Goal: Task Accomplishment & Management: Complete application form

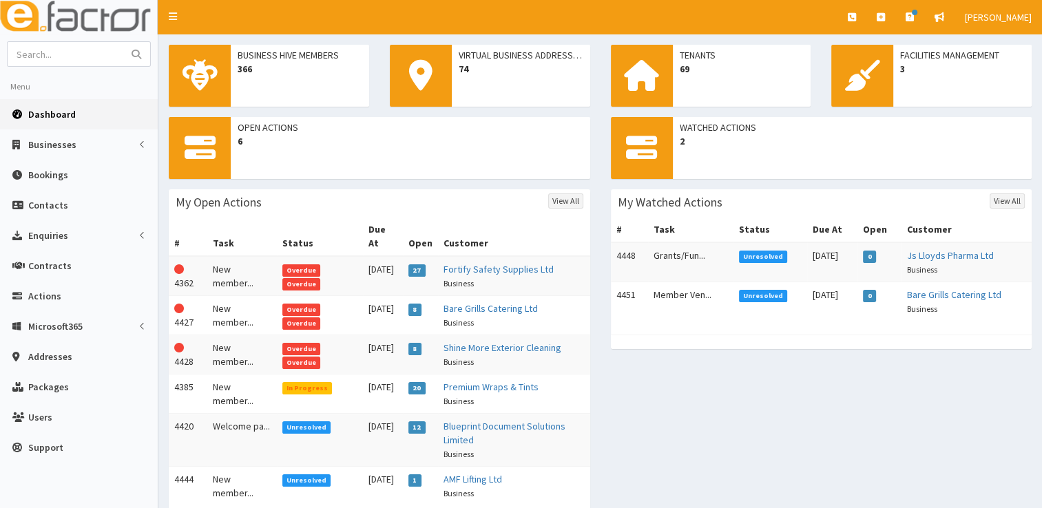
click at [224, 265] on td "New member..." at bounding box center [241, 276] width 69 height 40
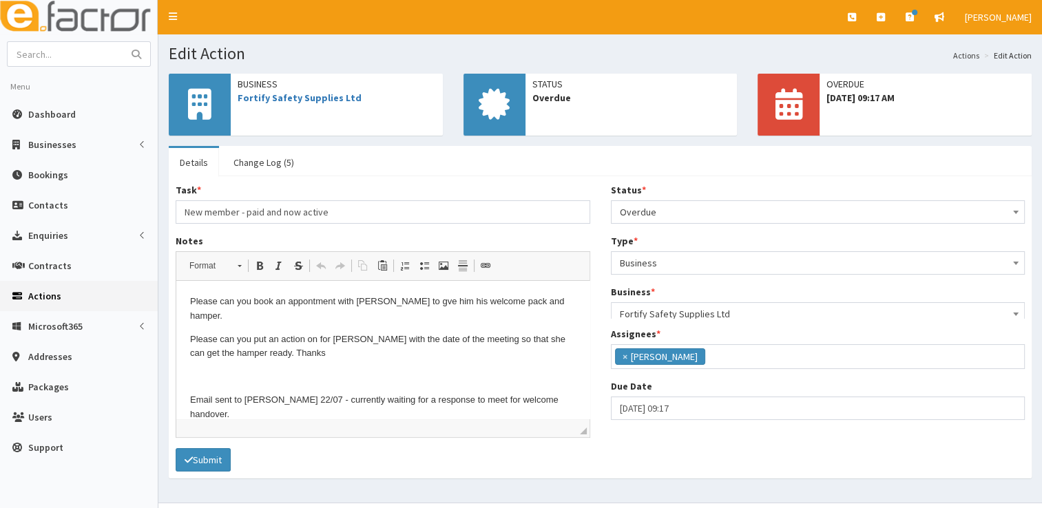
scroll to position [162, 0]
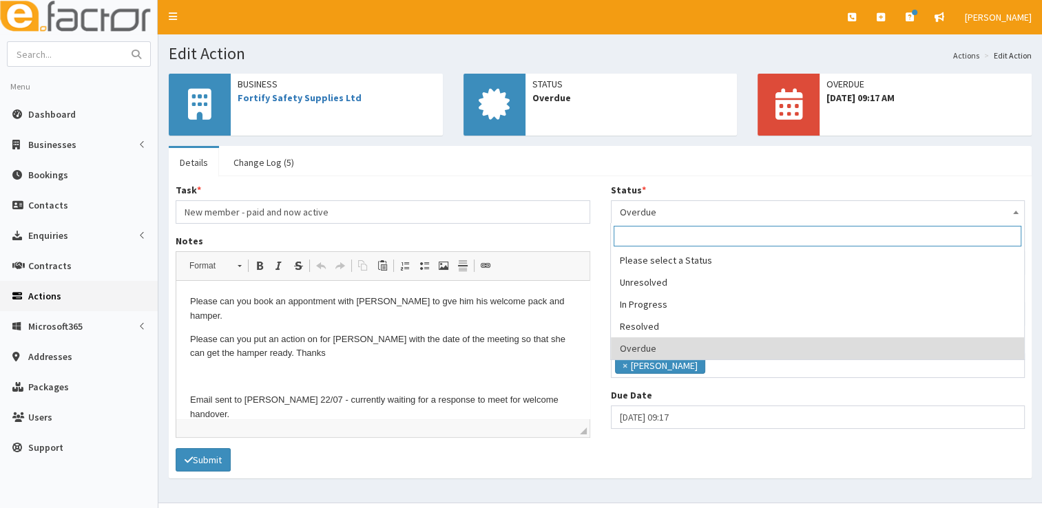
click at [689, 211] on span "Overdue" at bounding box center [818, 212] width 397 height 19
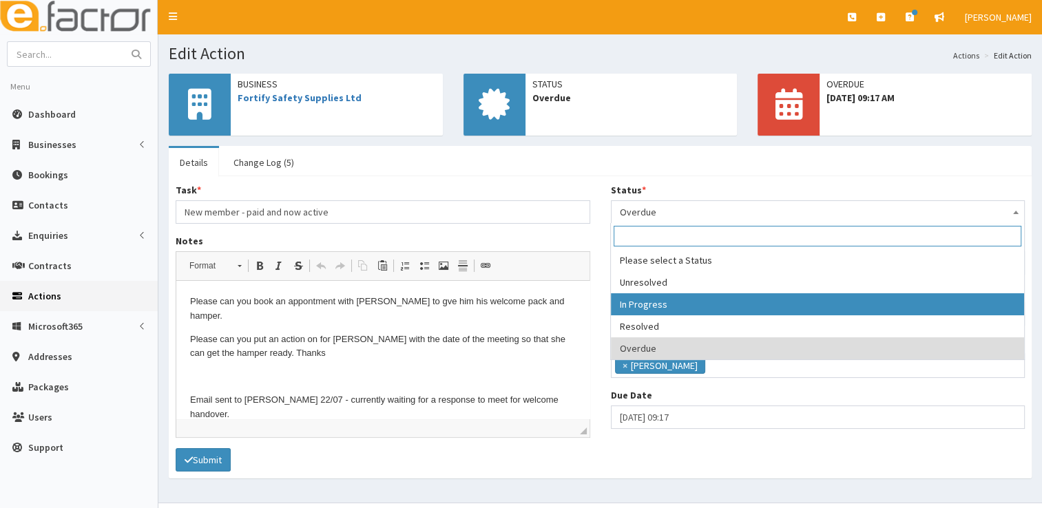
select select "2"
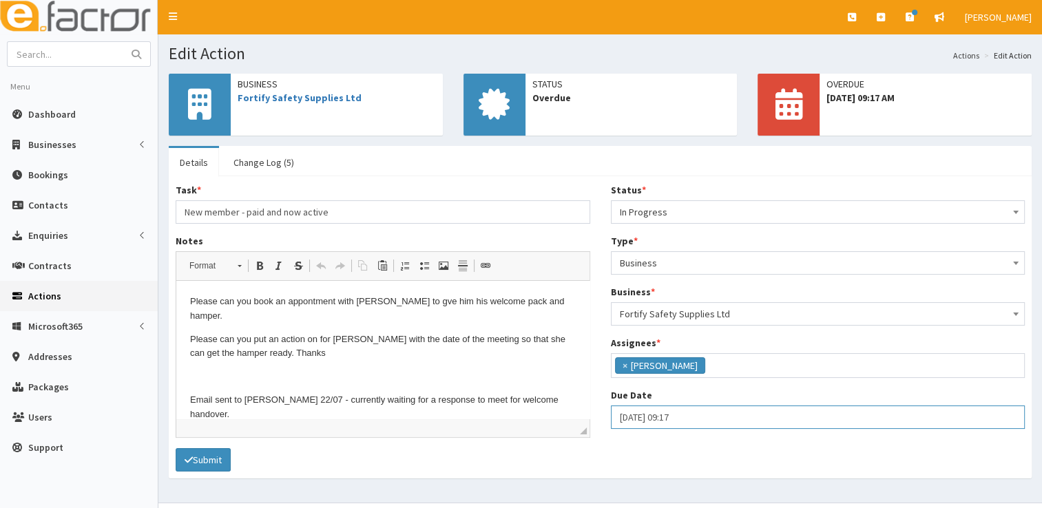
click at [689, 411] on input "10-08-2025 09:17" at bounding box center [818, 417] width 415 height 23
select select "9"
select select "17"
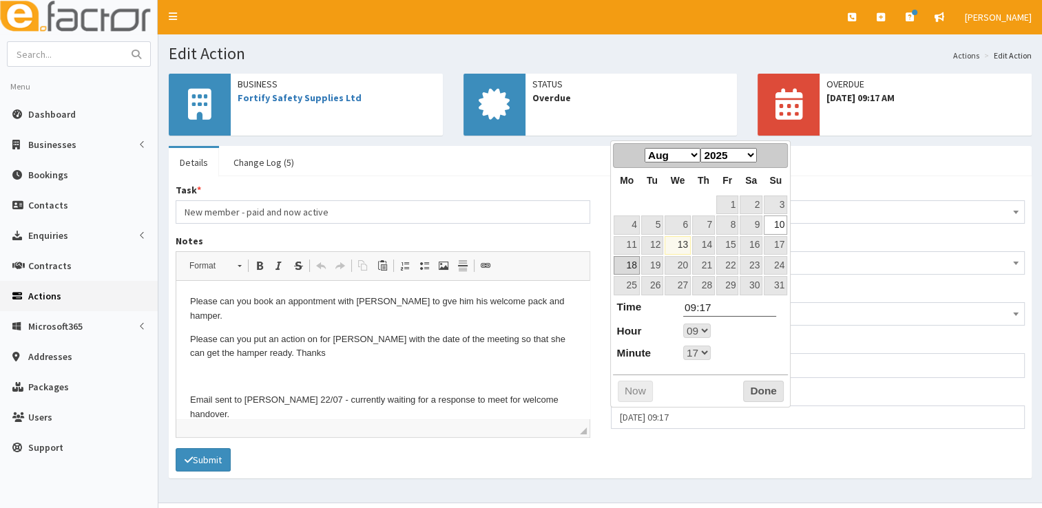
click at [634, 266] on link "18" at bounding box center [626, 265] width 25 height 19
type input "18-08-2025 09:17"
select select "9"
select select "17"
click at [770, 393] on button "Done" at bounding box center [763, 392] width 41 height 22
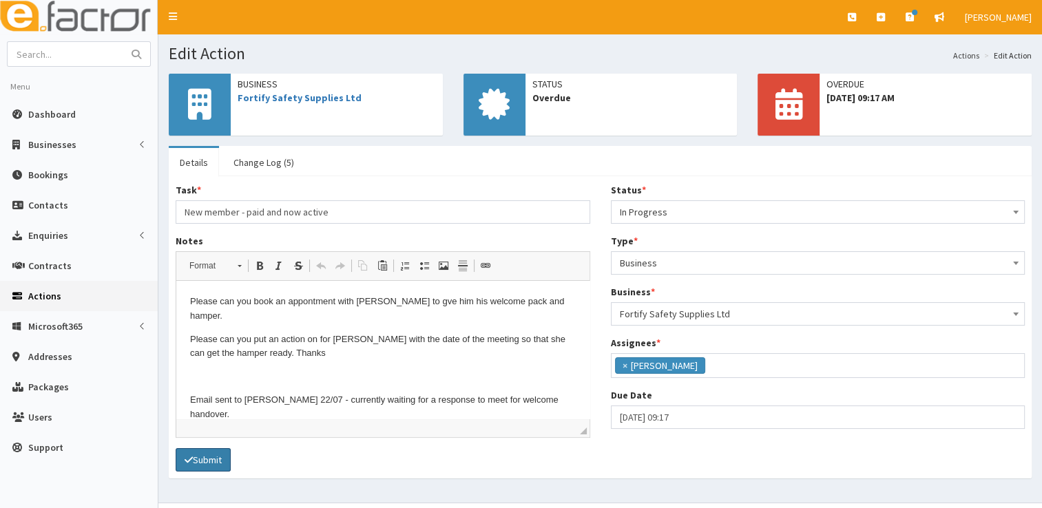
click at [198, 455] on button "Submit" at bounding box center [203, 459] width 55 height 23
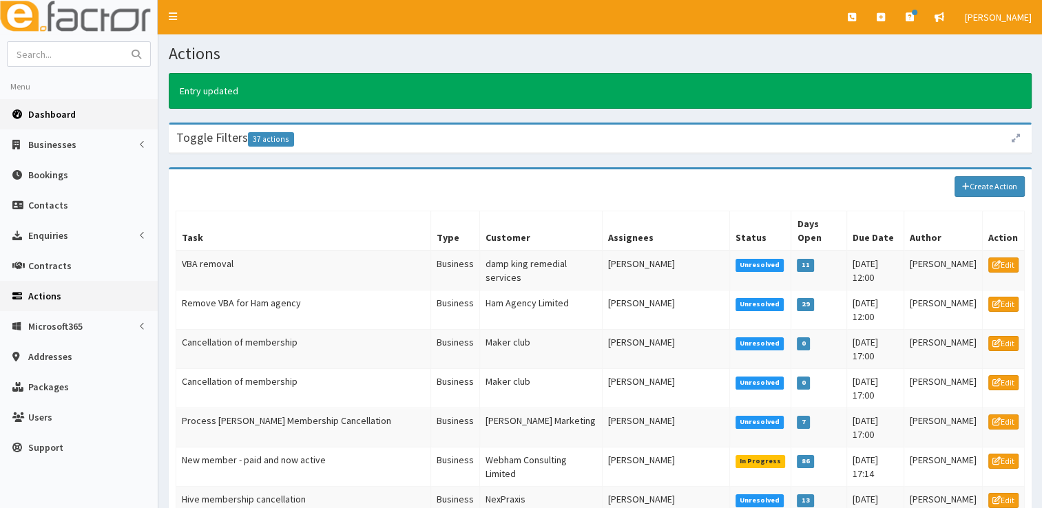
click at [77, 115] on link "Dashboard" at bounding box center [79, 114] width 158 height 30
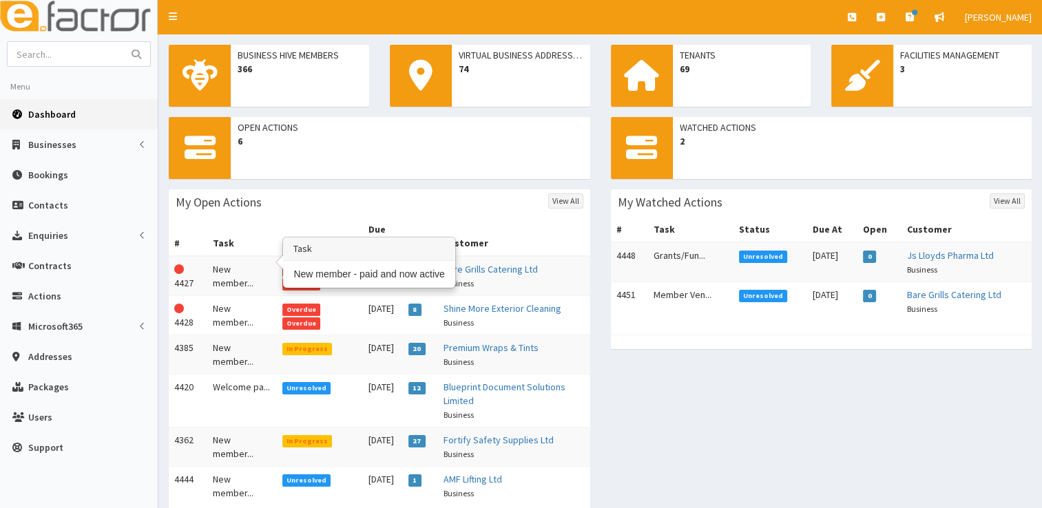
click at [231, 264] on td "New member..." at bounding box center [241, 276] width 69 height 40
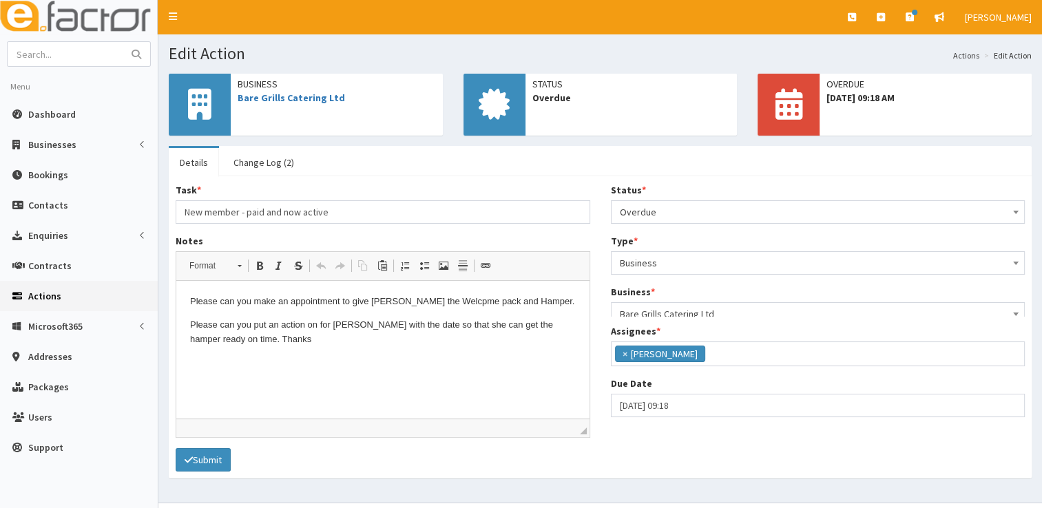
scroll to position [163, 0]
click at [679, 214] on span "Overdue" at bounding box center [818, 212] width 397 height 19
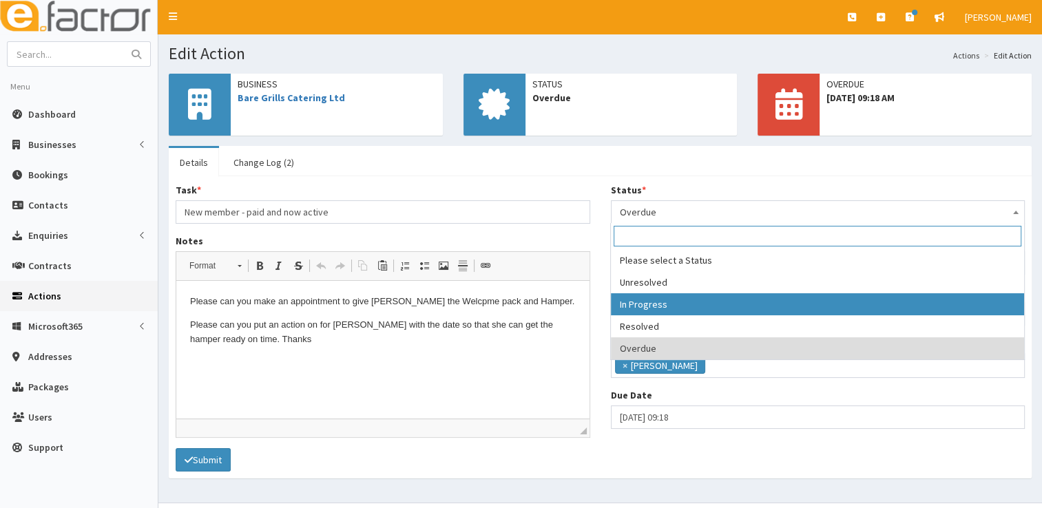
select select "2"
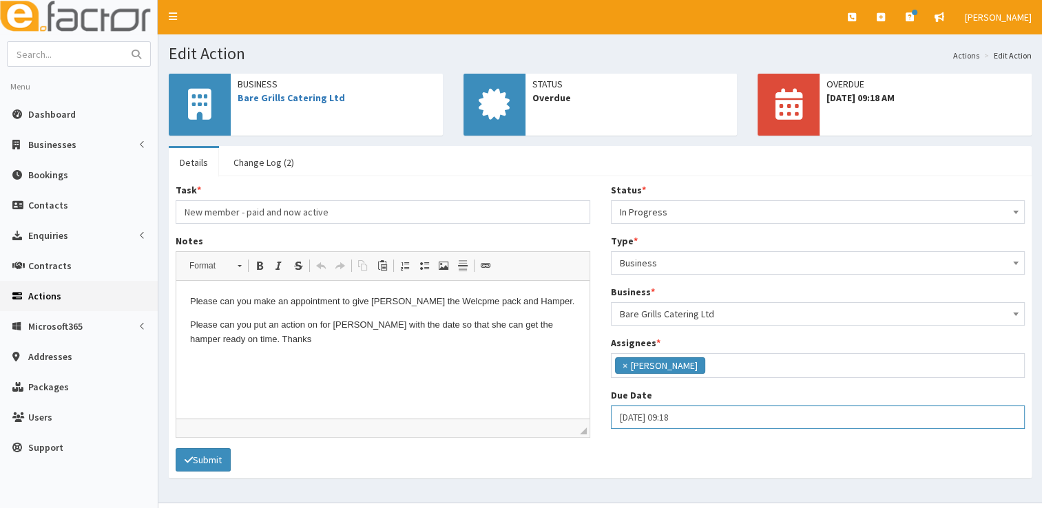
click at [642, 410] on input "10-08-2025 09:18" at bounding box center [818, 417] width 415 height 23
select select "9"
select select "18"
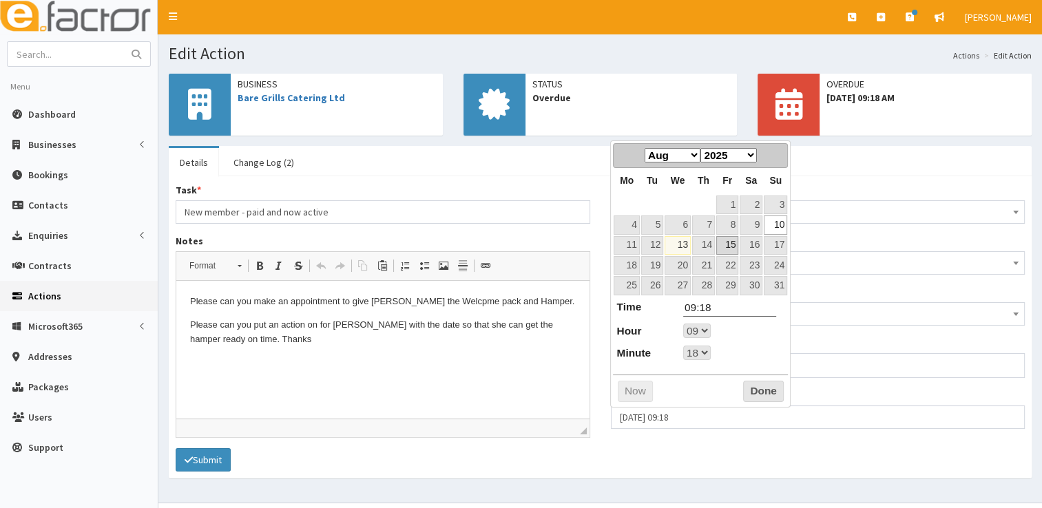
click at [730, 247] on link "15" at bounding box center [727, 245] width 22 height 19
type input "15-08-2025 09:18"
select select "9"
select select "18"
click at [761, 391] on button "Done" at bounding box center [763, 392] width 41 height 22
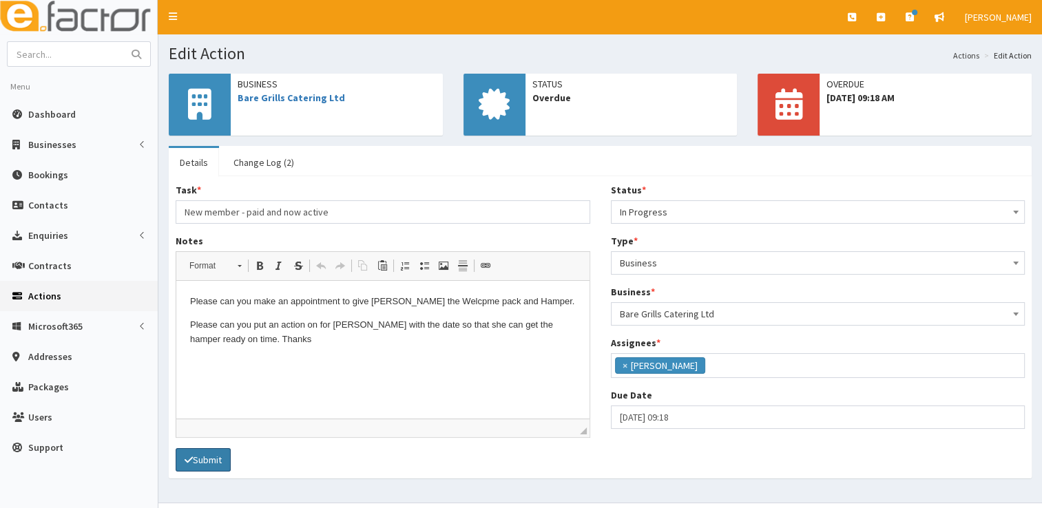
click at [216, 451] on button "Submit" at bounding box center [203, 459] width 55 height 23
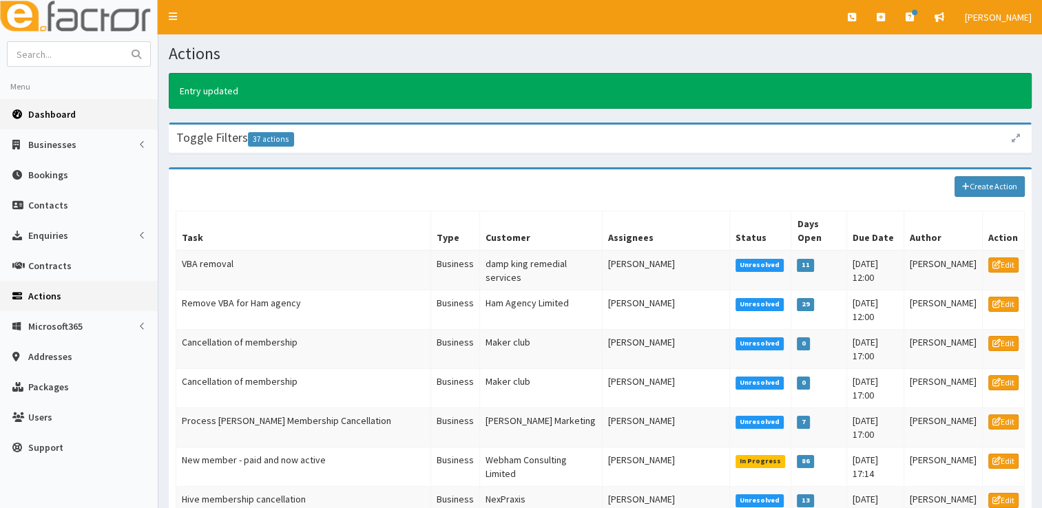
click at [52, 120] on link "Dashboard" at bounding box center [79, 114] width 158 height 30
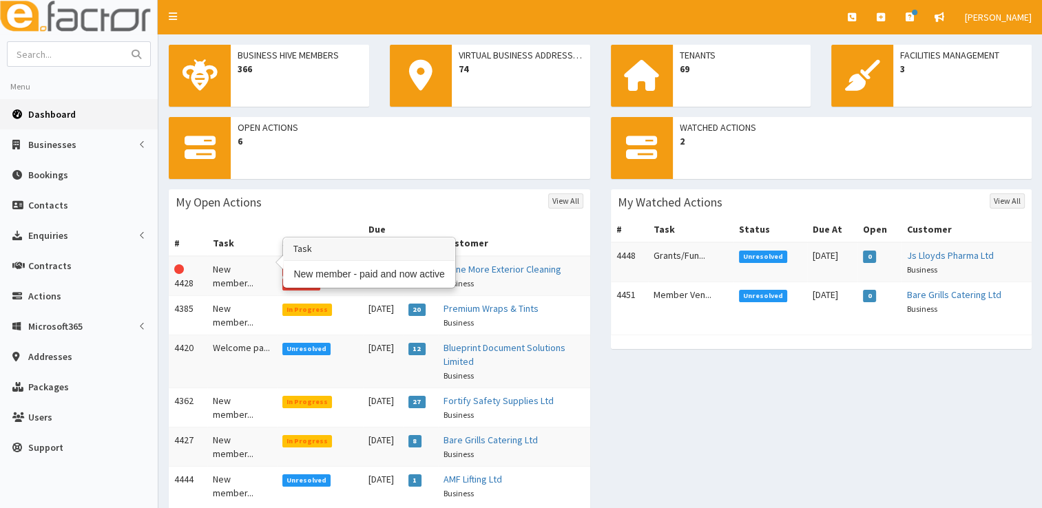
click at [236, 256] on td "New member..." at bounding box center [241, 276] width 69 height 40
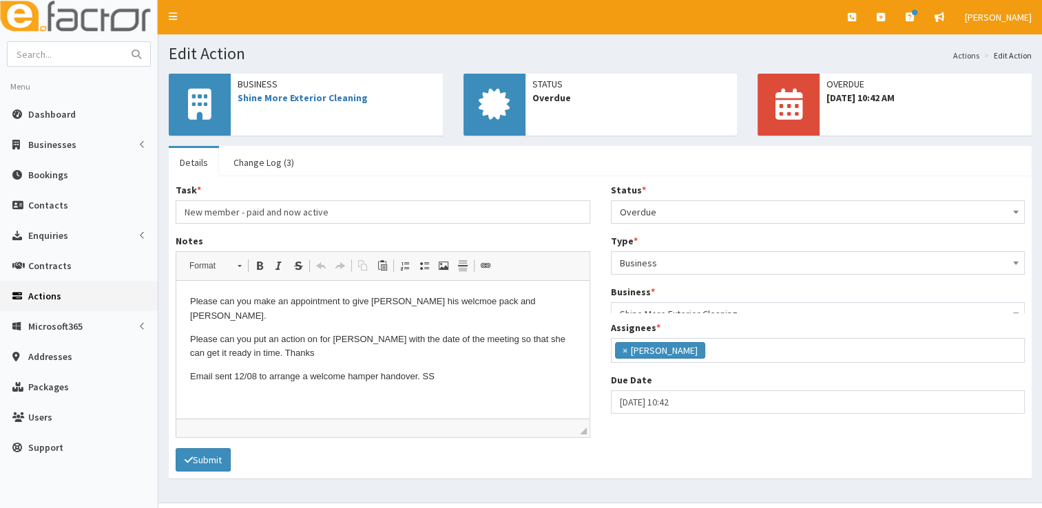
scroll to position [163, 0]
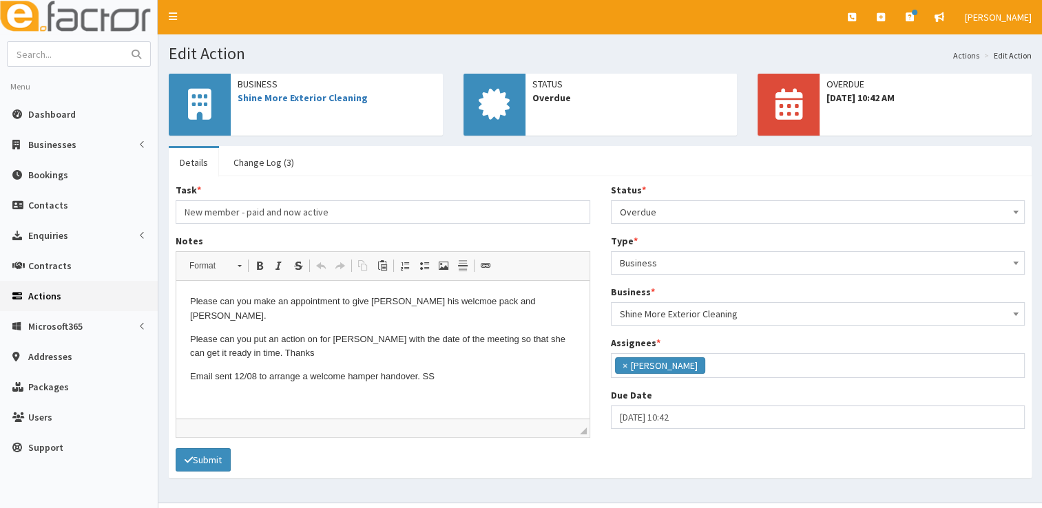
click at [674, 213] on span "Overdue" at bounding box center [818, 212] width 397 height 19
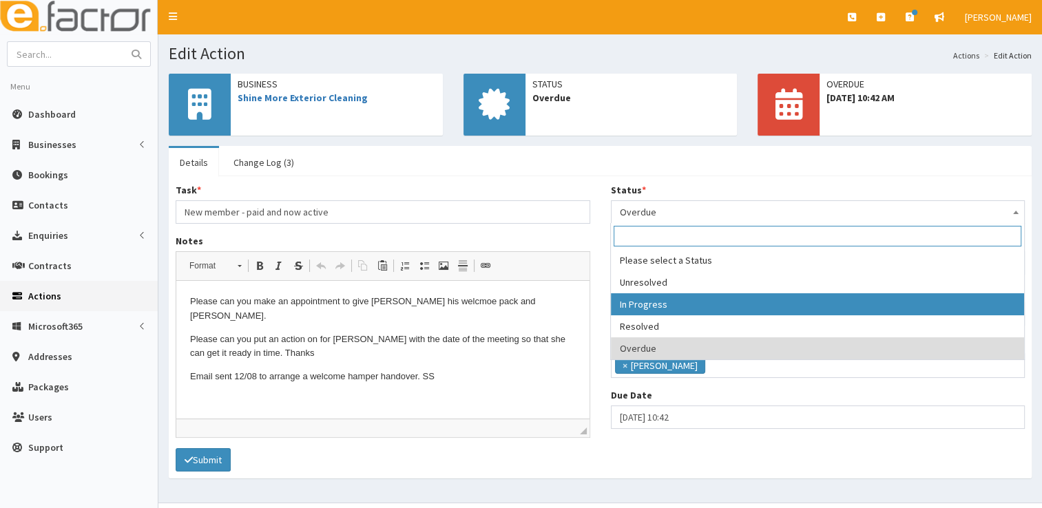
select select "2"
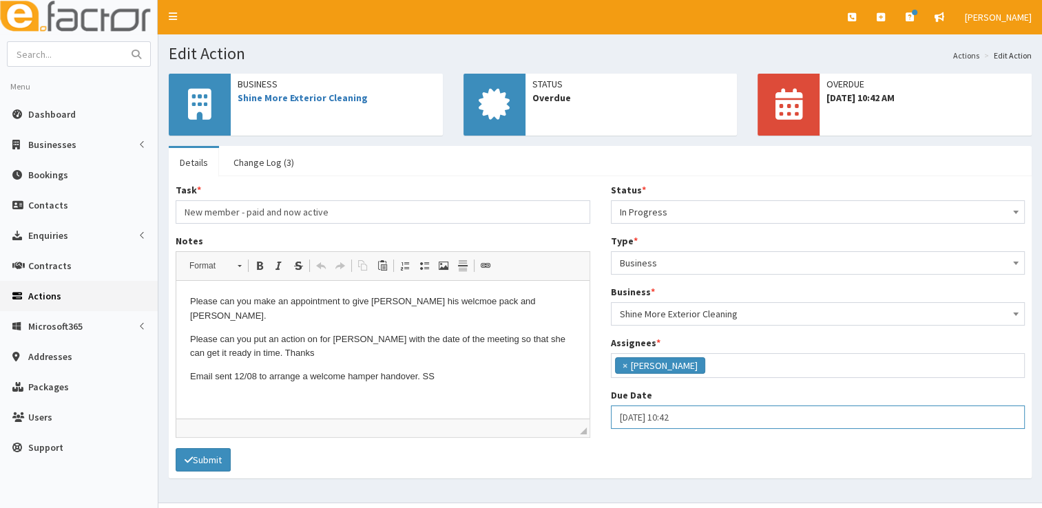
click at [670, 413] on input "[DATE] 10:42" at bounding box center [818, 417] width 415 height 23
select select "10"
select select "42"
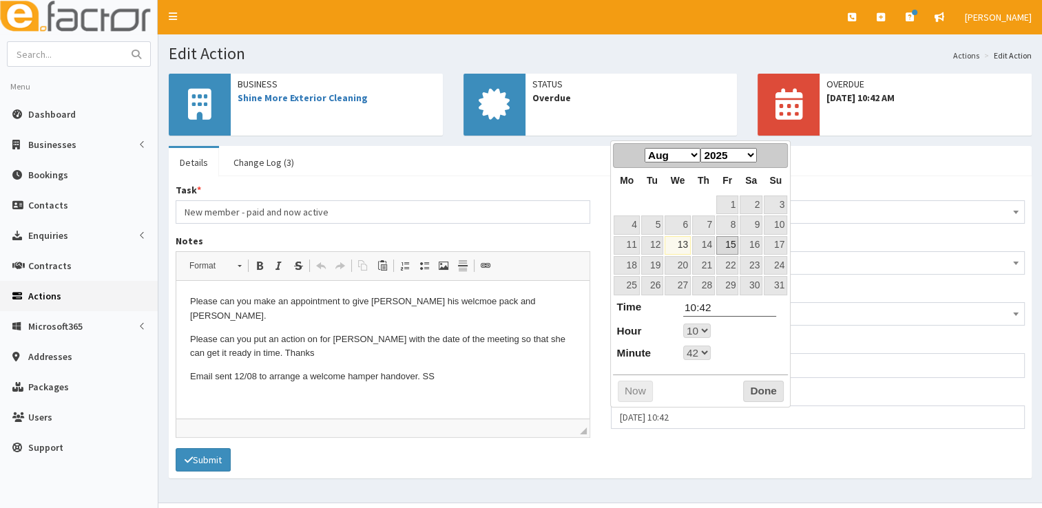
click at [731, 244] on link "15" at bounding box center [727, 245] width 22 height 19
type input "[DATE] 10:42"
select select "10"
select select "42"
click at [750, 387] on button "Done" at bounding box center [763, 392] width 41 height 22
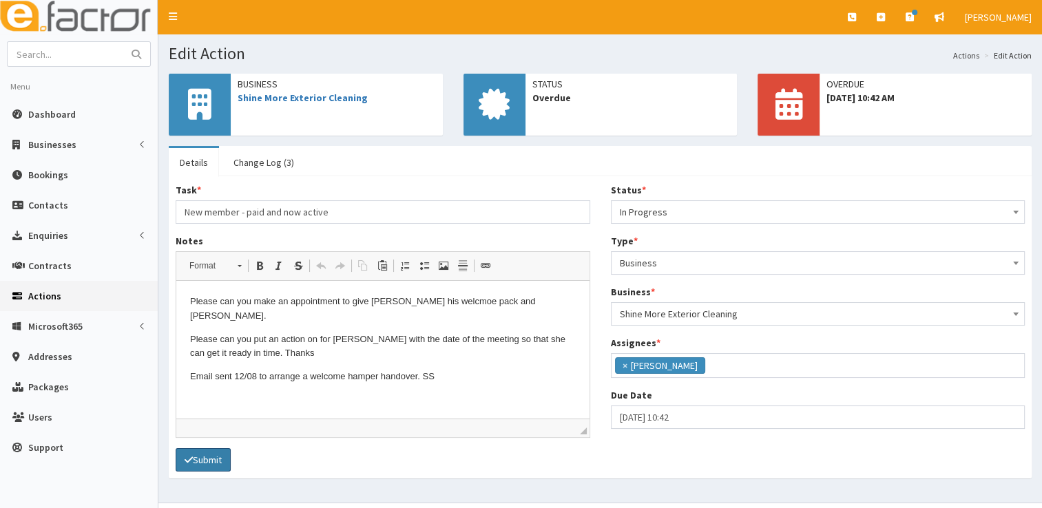
click at [214, 460] on button "Submit" at bounding box center [203, 459] width 55 height 23
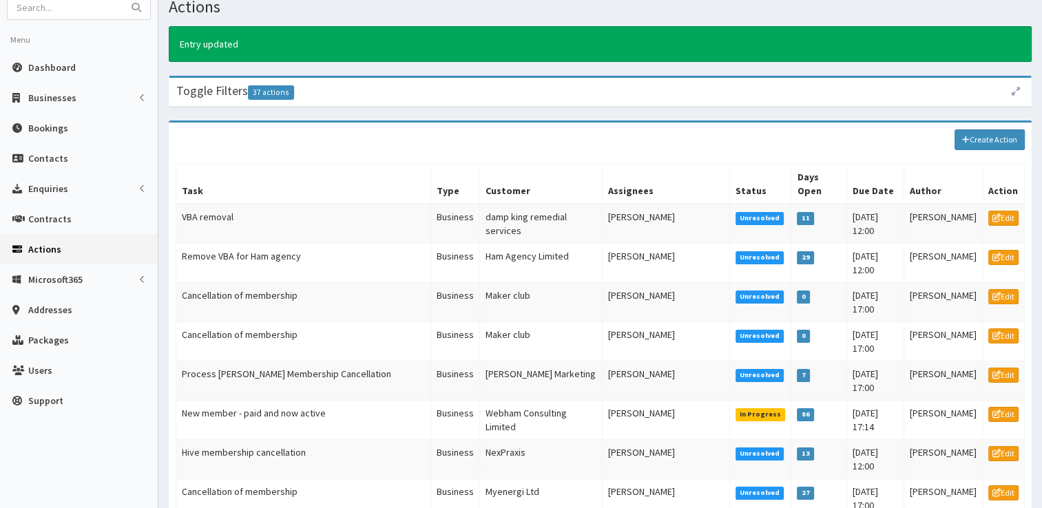
scroll to position [36, 0]
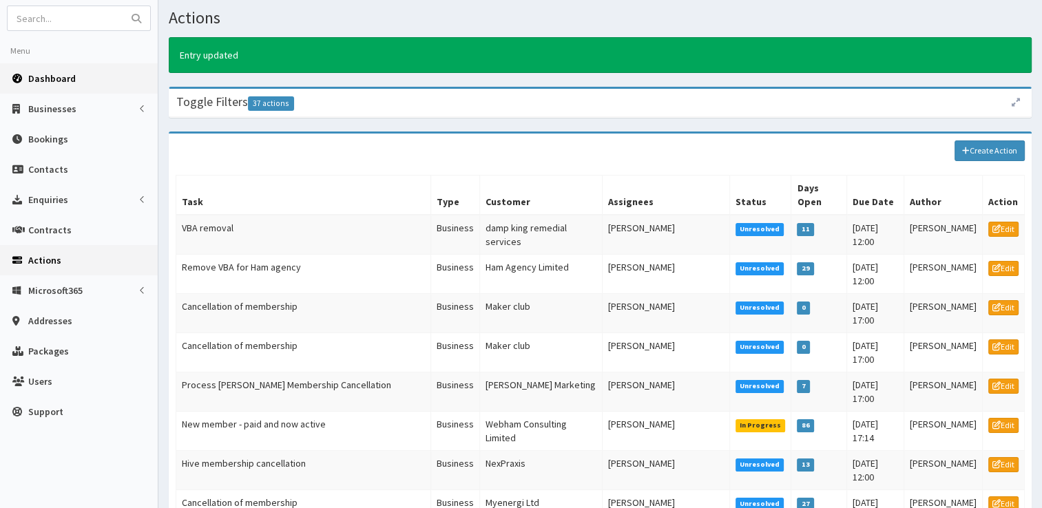
click at [74, 87] on link "Dashboard" at bounding box center [79, 78] width 158 height 30
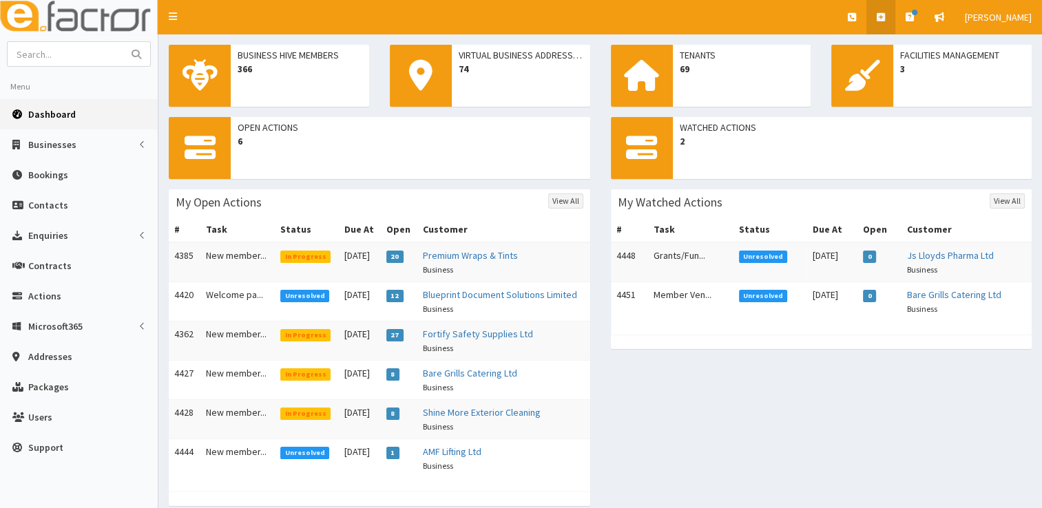
click at [885, 15] on icon at bounding box center [881, 17] width 8 height 10
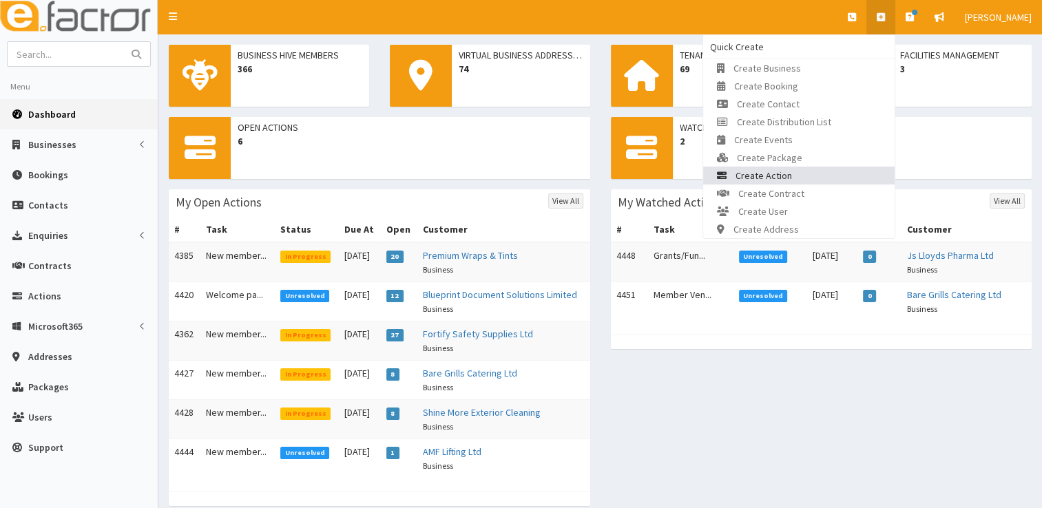
click at [806, 171] on link "Create Action" at bounding box center [799, 176] width 192 height 18
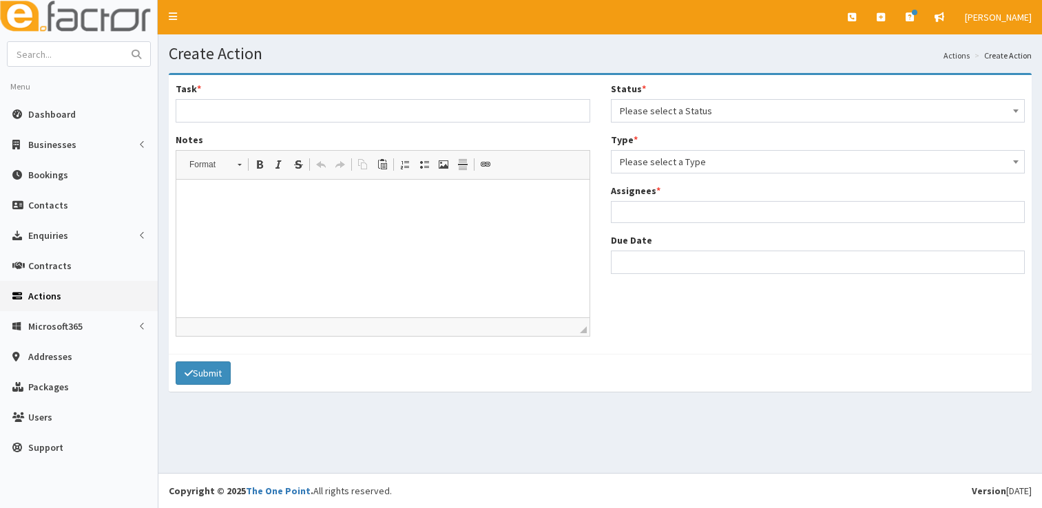
select select
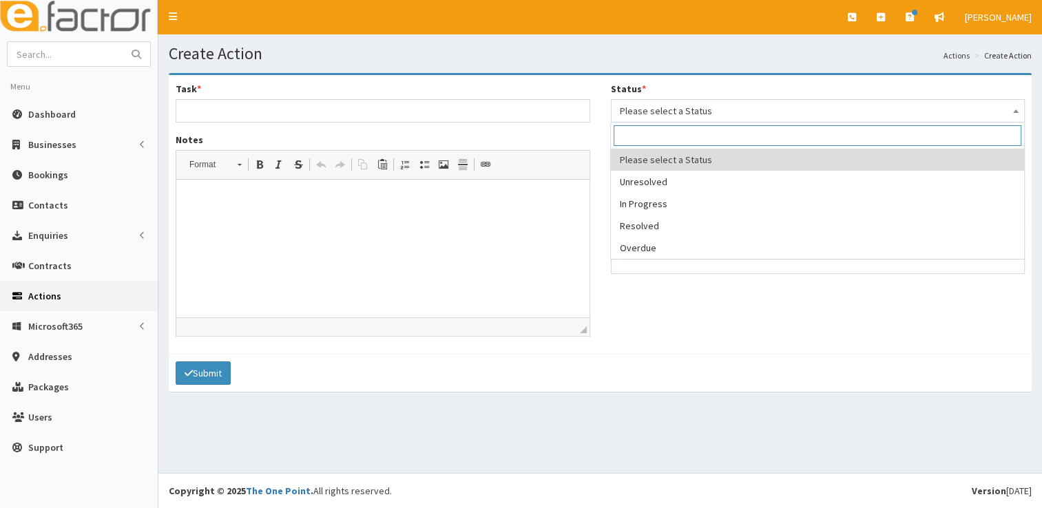
click at [777, 114] on span "Please select a Status" at bounding box center [818, 110] width 397 height 19
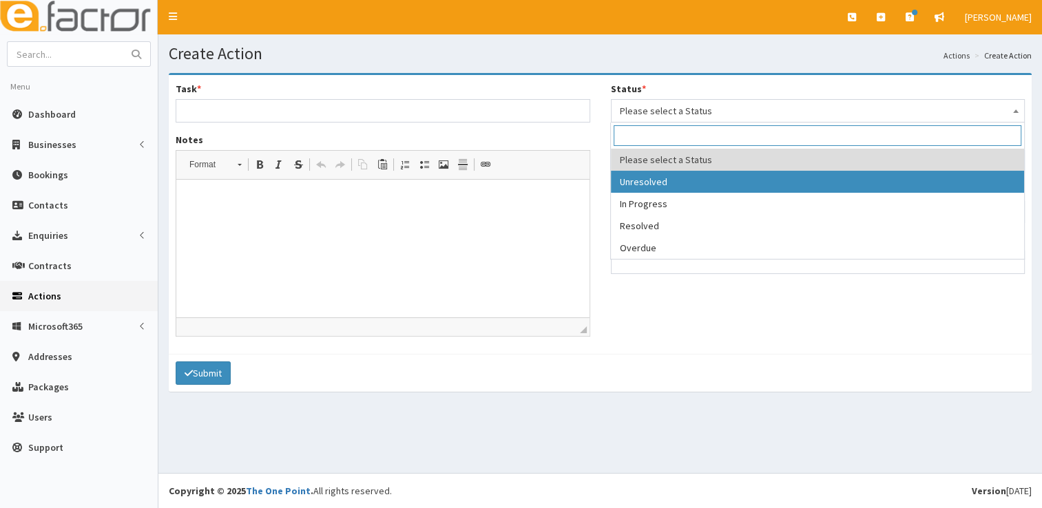
select select "1"
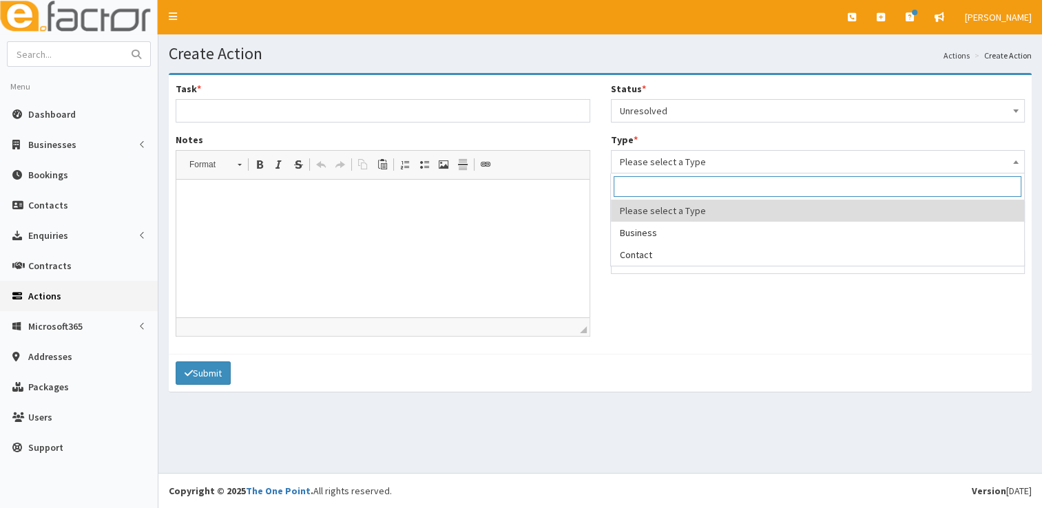
click at [747, 167] on span "Please select a Type" at bounding box center [818, 161] width 397 height 19
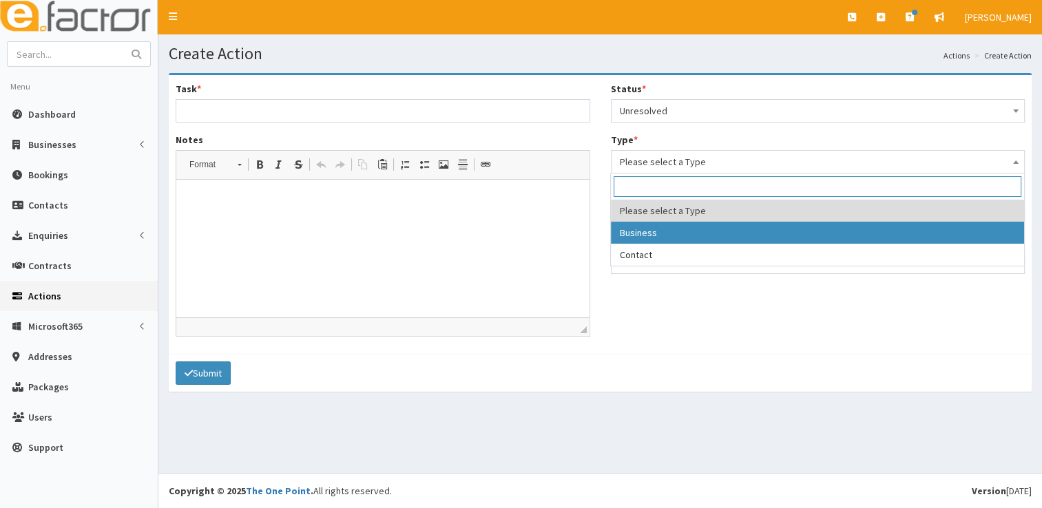
select select "business"
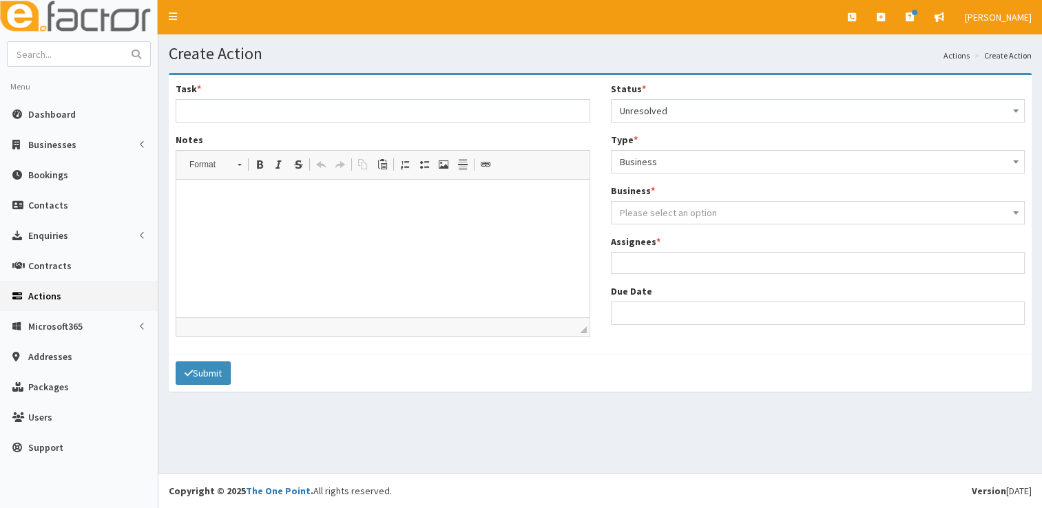
click at [714, 218] on span "Please select an option" at bounding box center [818, 212] width 397 height 19
type input "s"
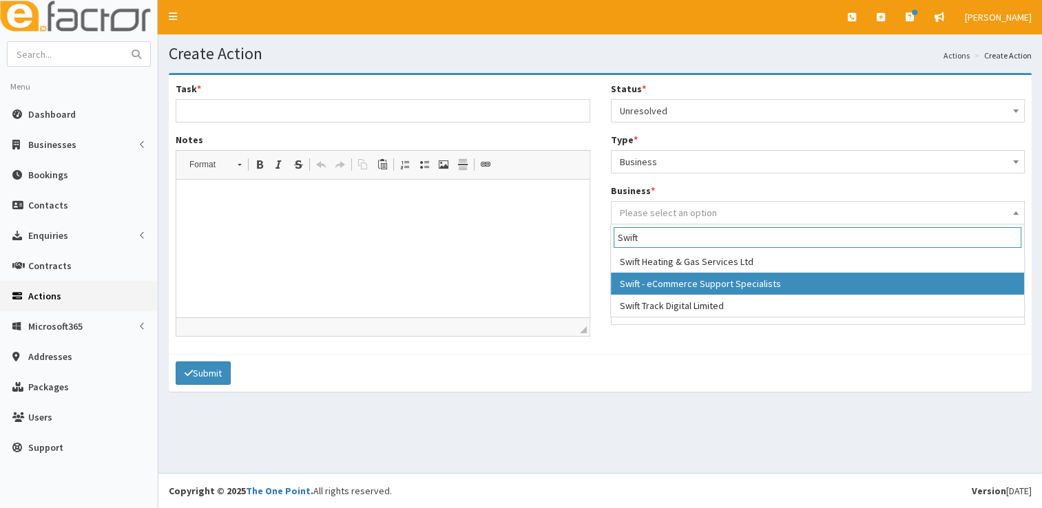
type input "Swift"
select select "2219"
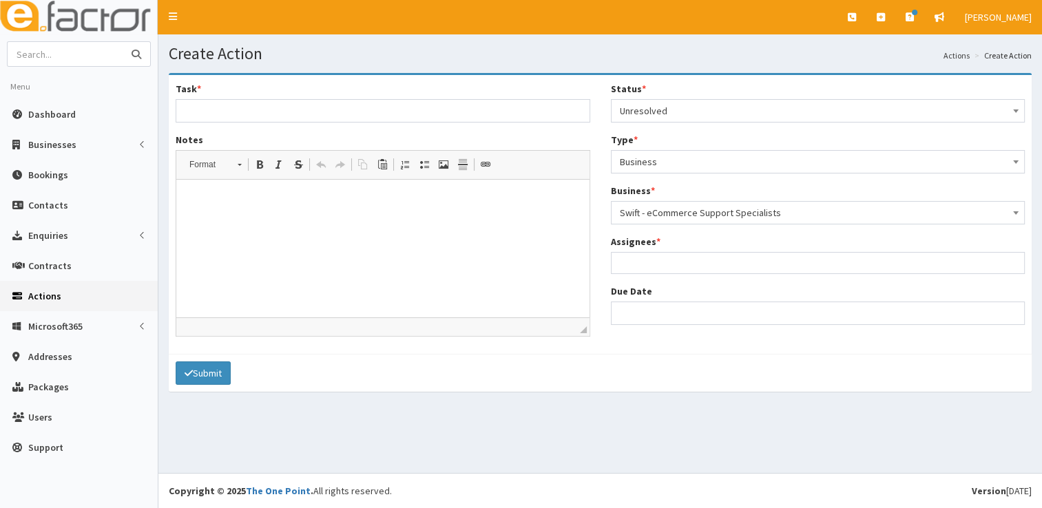
click at [83, 62] on input "text" at bounding box center [66, 54] width 116 height 24
type input "swift"
click at [123, 42] on button "submit" at bounding box center [137, 54] width 28 height 24
click at [659, 269] on ul at bounding box center [818, 261] width 413 height 17
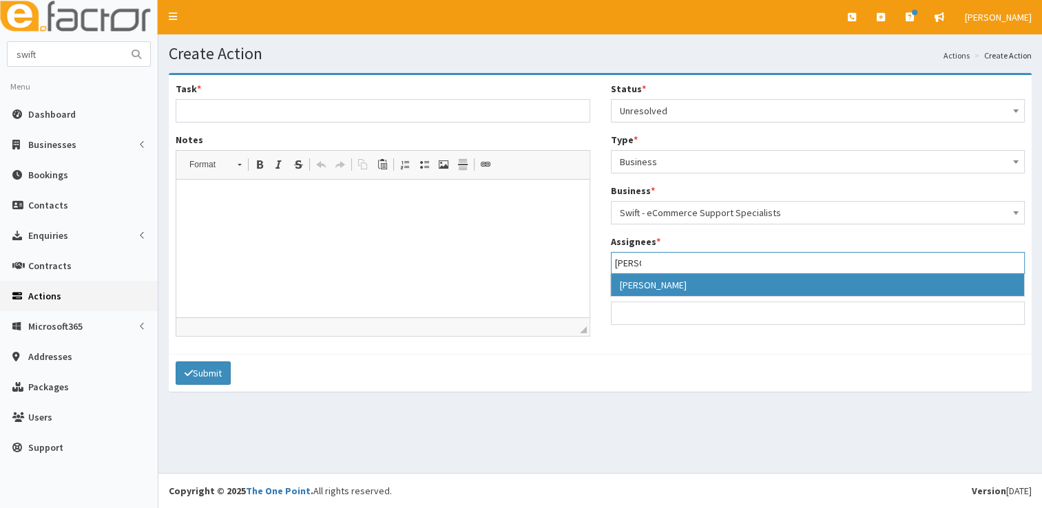
type input "[PERSON_NAME]"
select select "36"
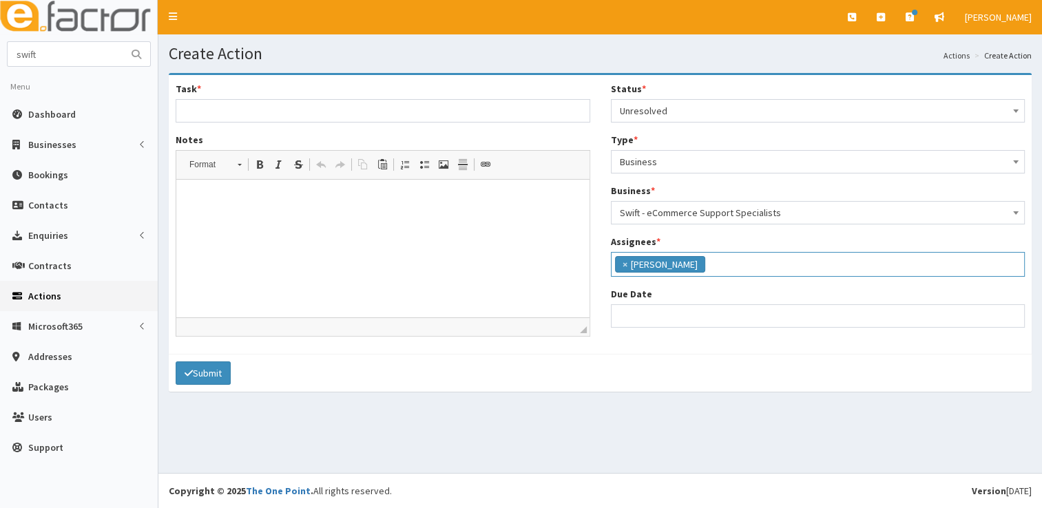
scroll to position [141, 0]
click at [641, 318] on input "Due Date" at bounding box center [818, 316] width 415 height 23
select select "12"
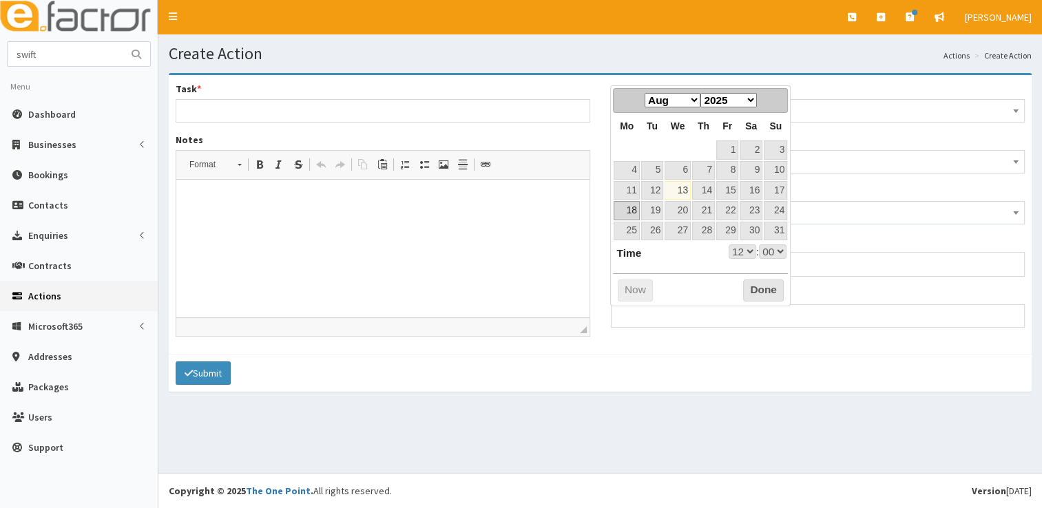
click at [626, 211] on link "18" at bounding box center [626, 210] width 25 height 19
type input "18-08-2025 12:00"
select select "12"
click at [733, 188] on link "15" at bounding box center [727, 190] width 22 height 19
type input "15-08-2025 12:00"
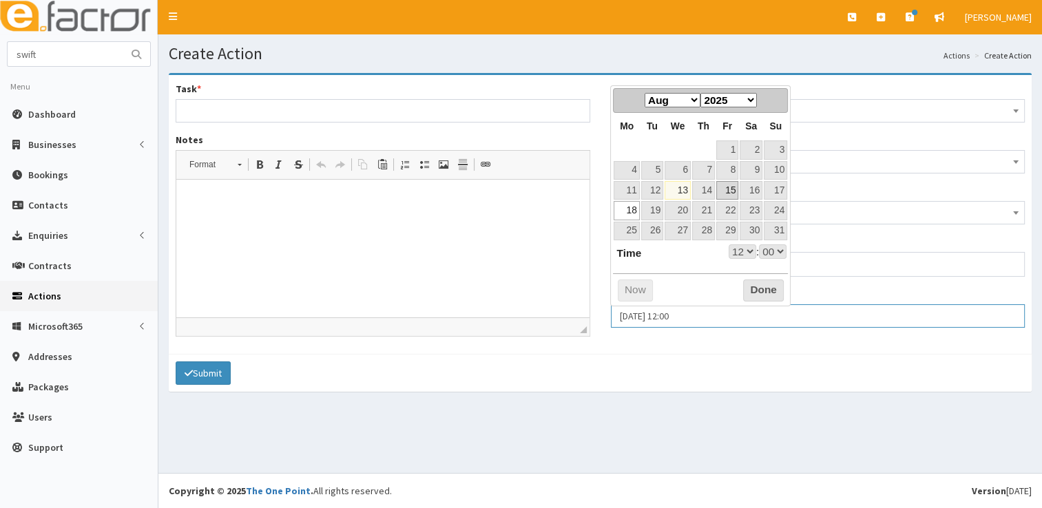
select select "12"
click at [753, 287] on button "Done" at bounding box center [763, 291] width 41 height 22
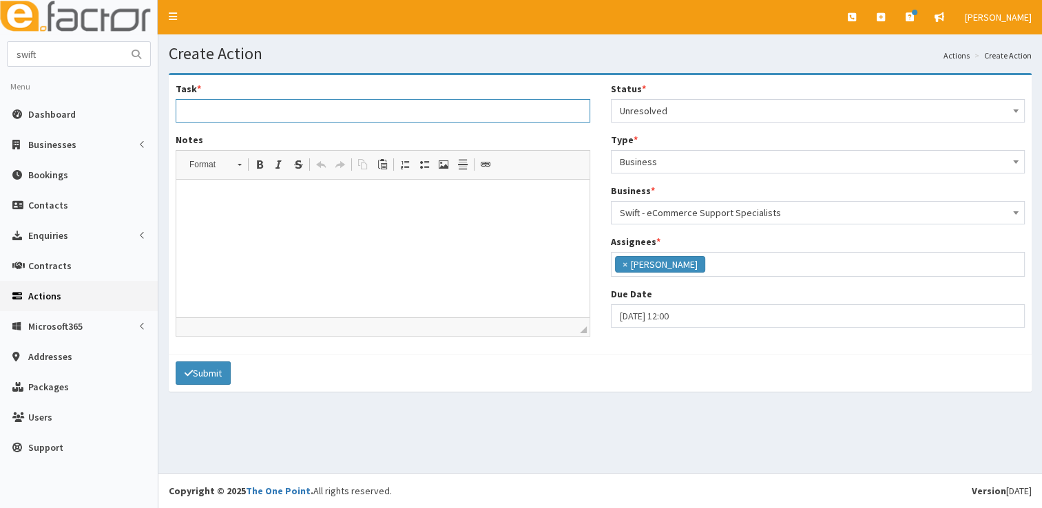
click at [313, 108] on input "Task *" at bounding box center [383, 110] width 415 height 23
type input "I"
type input "New apprentice introduction - making most of membership"
click at [300, 194] on p at bounding box center [383, 201] width 386 height 14
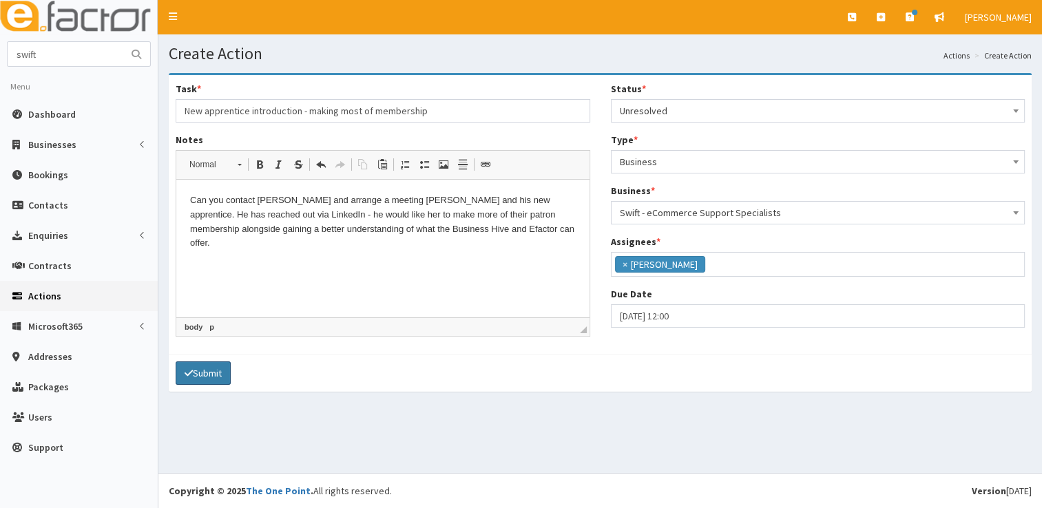
click at [204, 366] on button "Submit" at bounding box center [203, 373] width 55 height 23
